Goal: Information Seeking & Learning: Learn about a topic

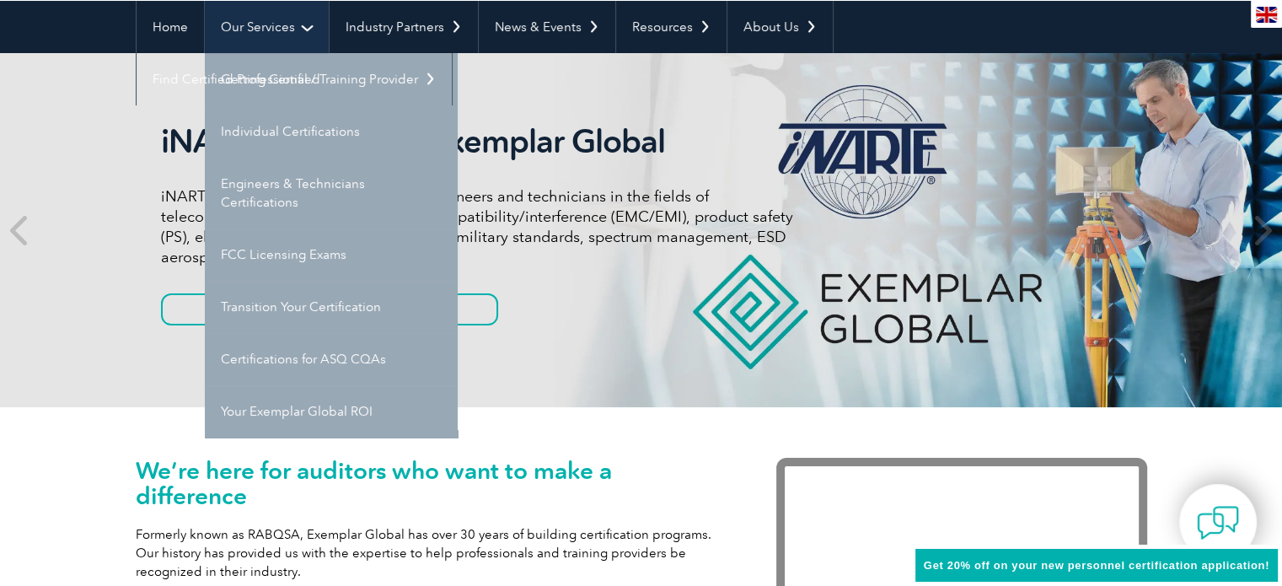
scroll to position [158, 0]
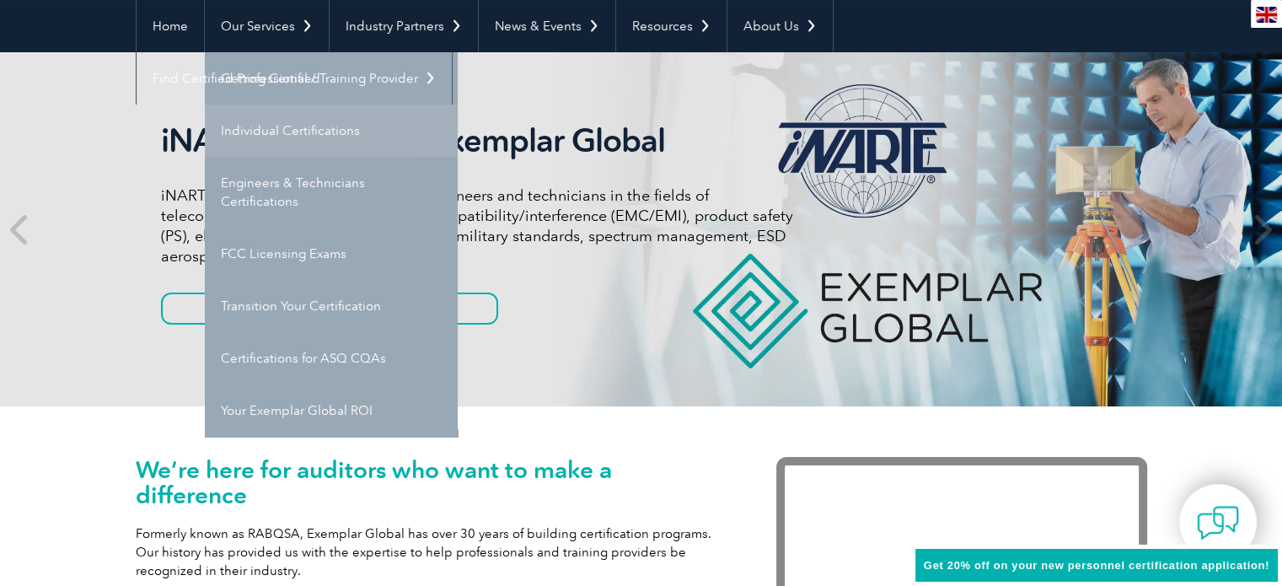
click at [280, 134] on link "Individual Certifications" at bounding box center [331, 131] width 253 height 52
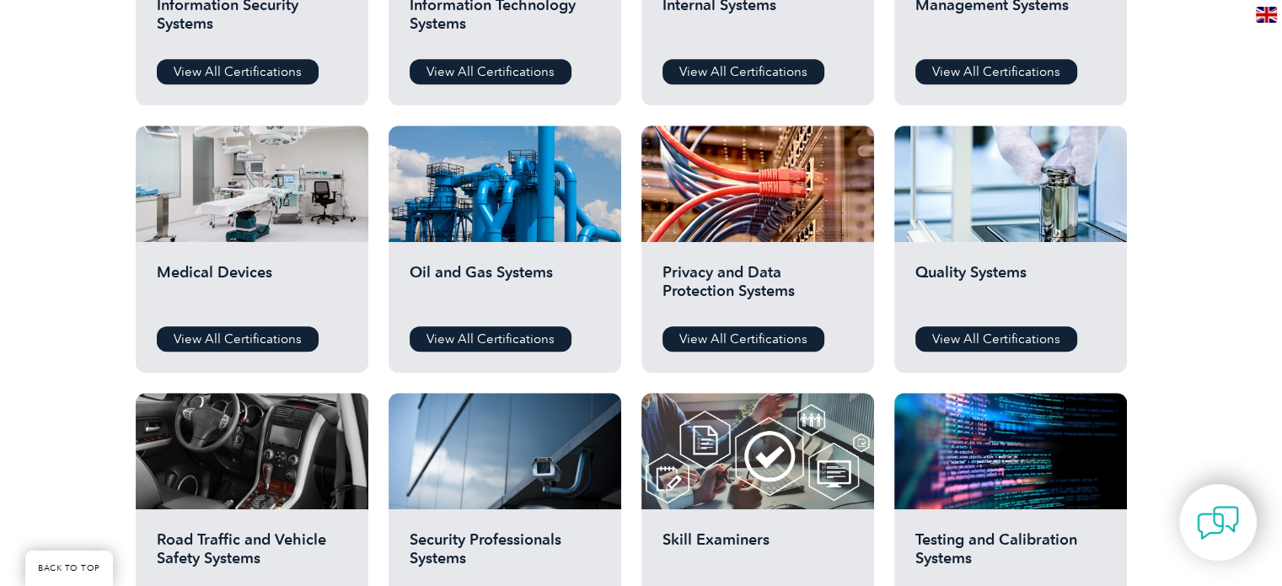
scroll to position [1052, 0]
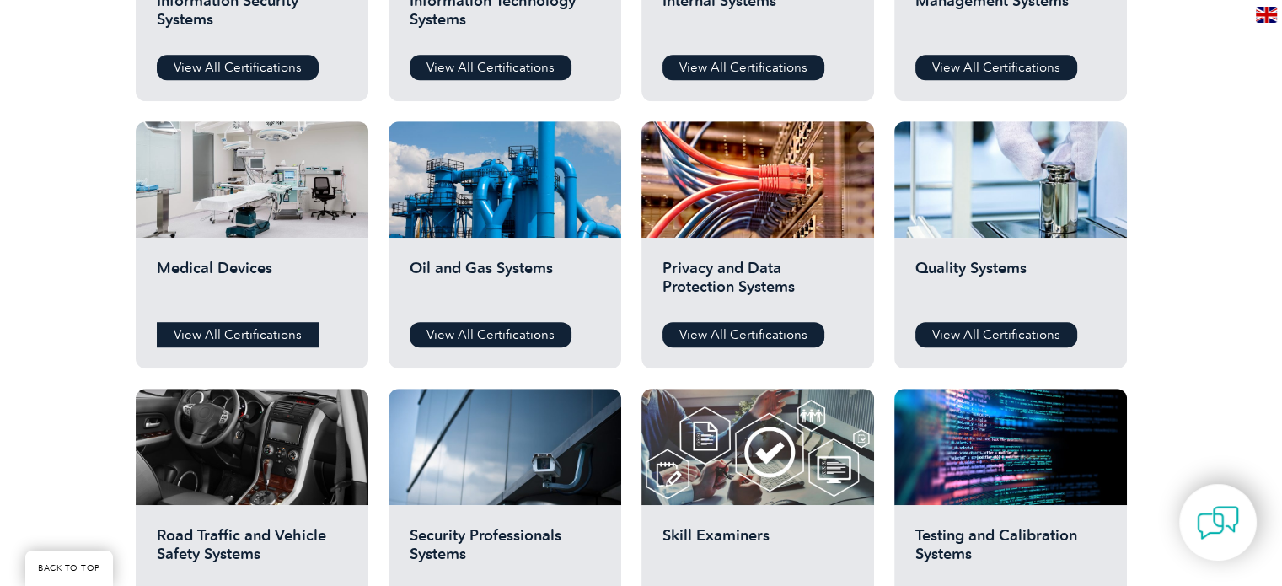
click at [276, 329] on link "View All Certifications" at bounding box center [238, 334] width 162 height 25
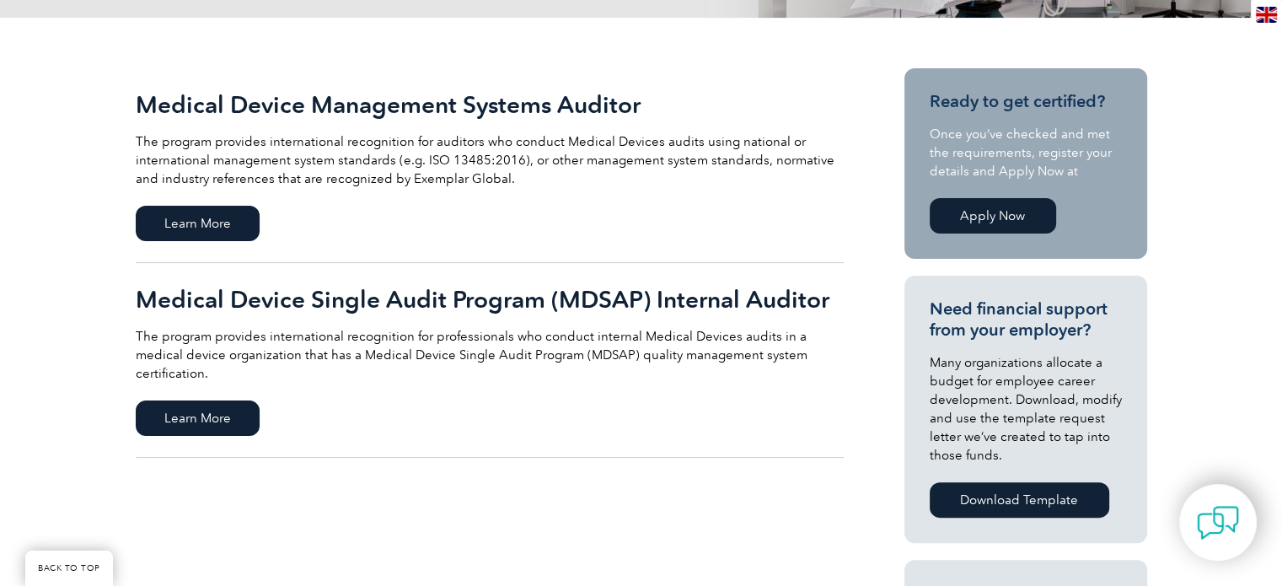
scroll to position [359, 0]
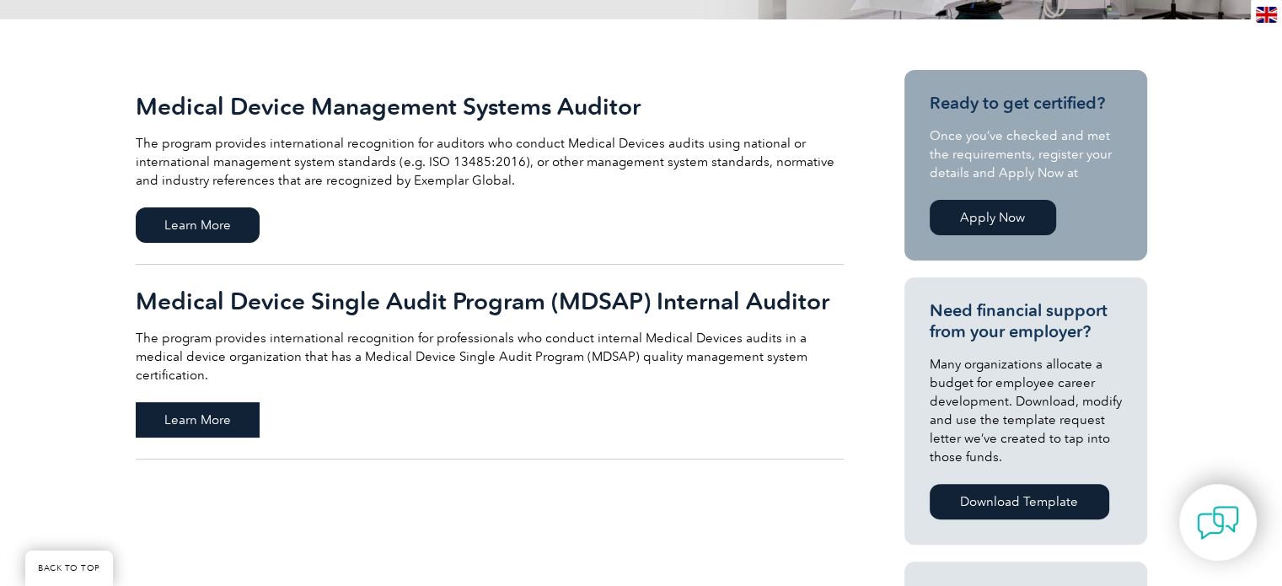
click at [210, 402] on span "Learn More" at bounding box center [198, 419] width 124 height 35
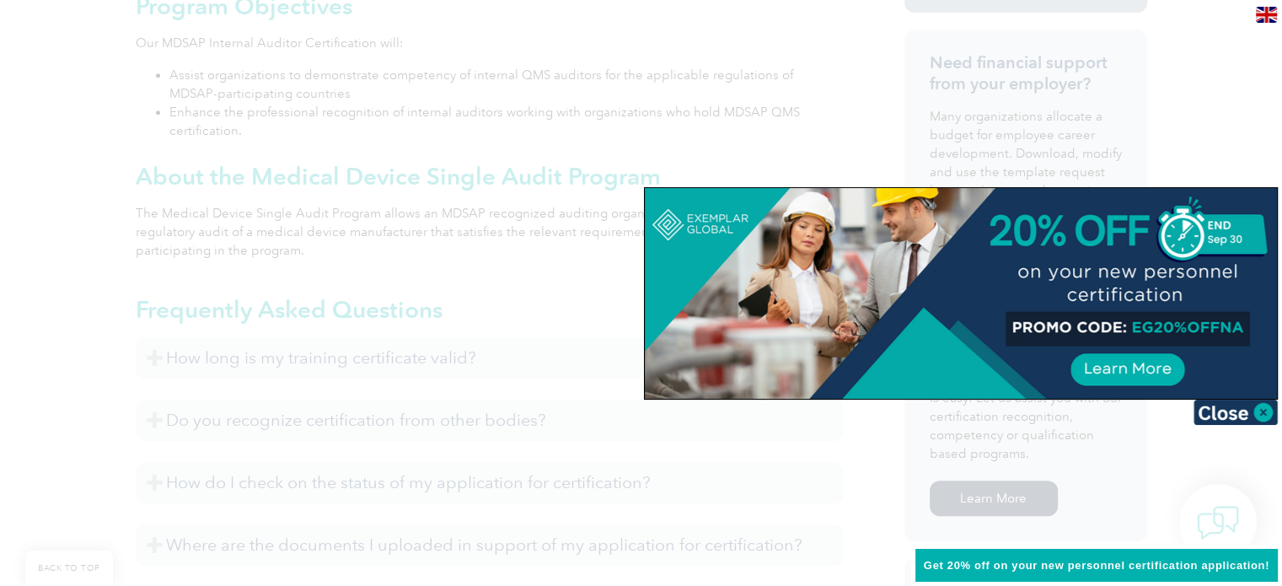
scroll to position [762, 0]
click at [1261, 409] on img at bounding box center [1235, 412] width 84 height 25
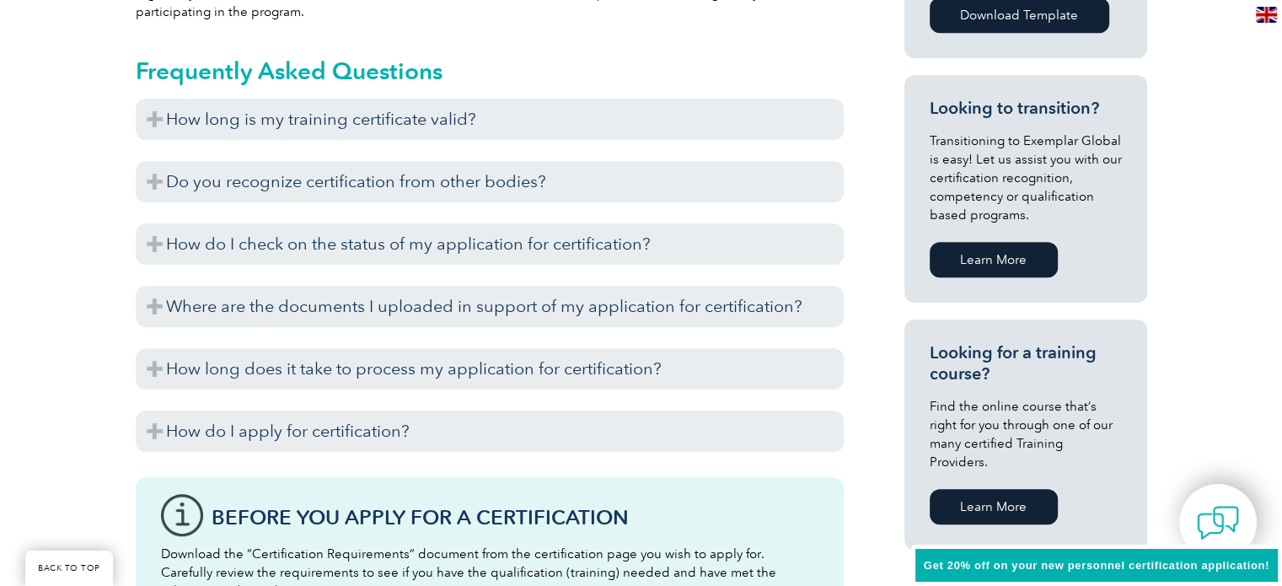
scroll to position [1000, 0]
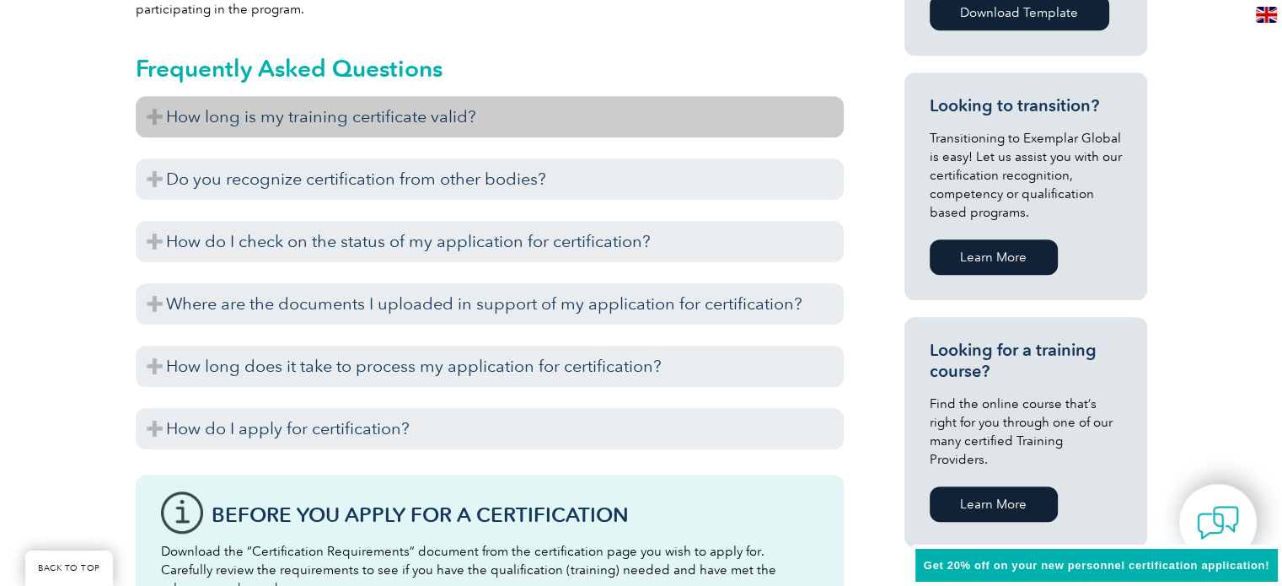
click at [550, 121] on h3 "How long is my training certificate valid?" at bounding box center [490, 116] width 708 height 41
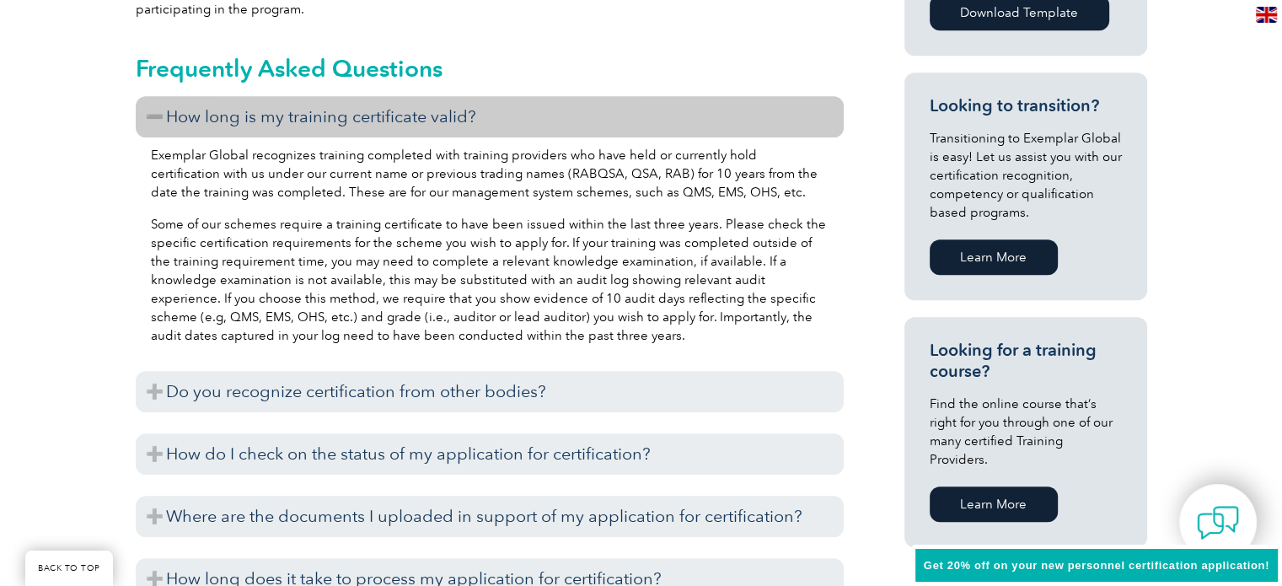
click at [550, 121] on h3 "How long is my training certificate valid?" at bounding box center [490, 116] width 708 height 41
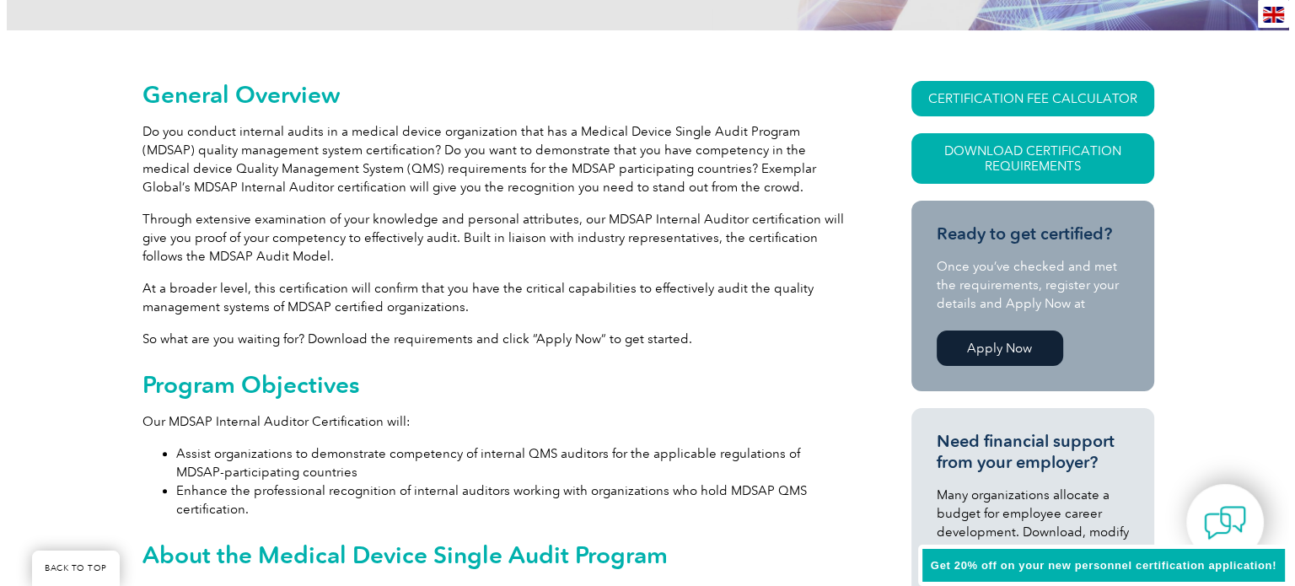
scroll to position [380, 0]
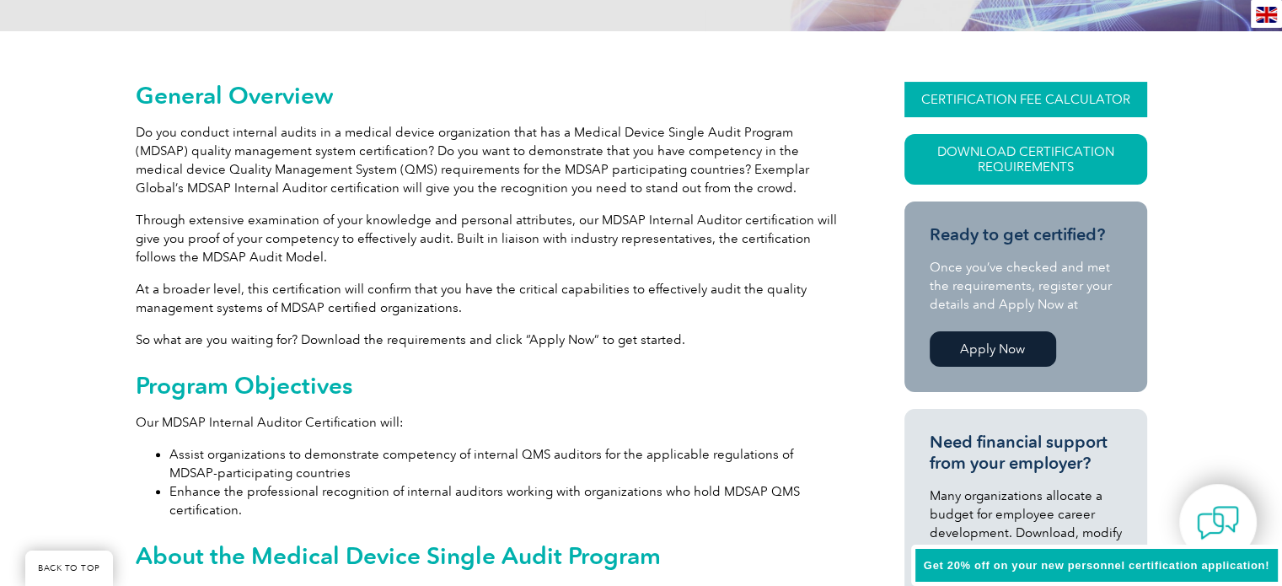
click at [933, 105] on link "CERTIFICATION FEE CALCULATOR" at bounding box center [1025, 99] width 243 height 35
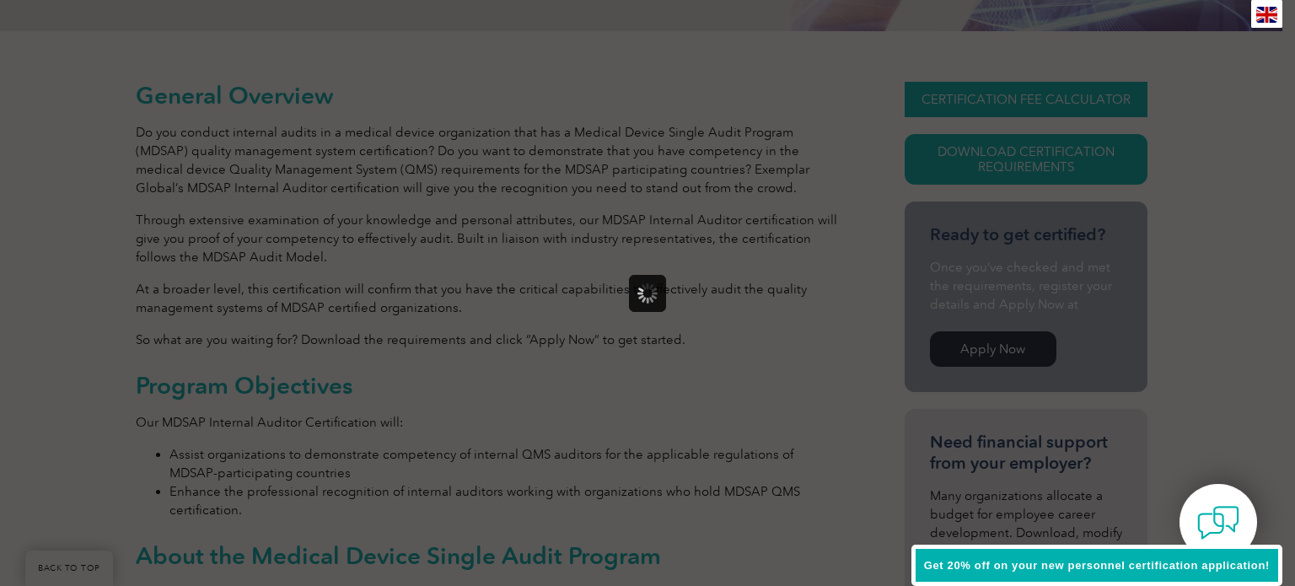
scroll to position [0, 0]
